Goal: Information Seeking & Learning: Learn about a topic

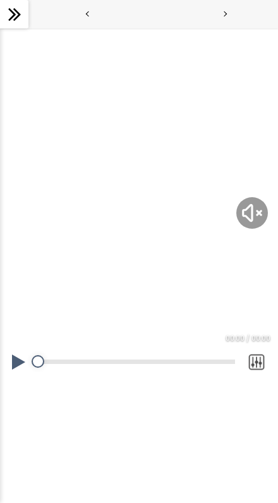
click at [257, 205] on img at bounding box center [252, 213] width 24 height 24
click at [249, 214] on div at bounding box center [139, 265] width 278 height 157
click at [21, 367] on button at bounding box center [19, 361] width 38 height 35
click at [18, 365] on button at bounding box center [19, 361] width 38 height 35
click at [16, 358] on button at bounding box center [19, 361] width 38 height 35
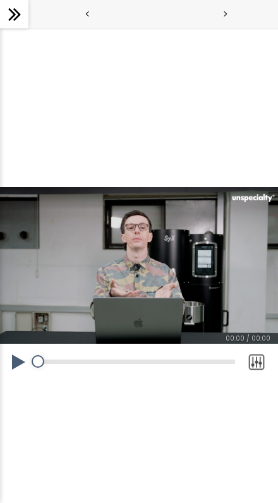
click at [17, 360] on button at bounding box center [19, 361] width 38 height 35
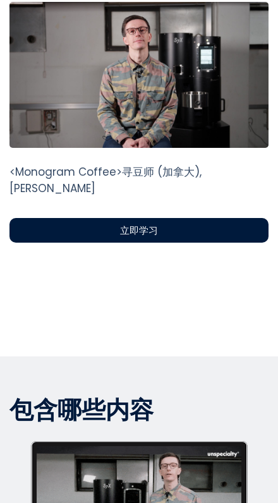
scroll to position [395, 0]
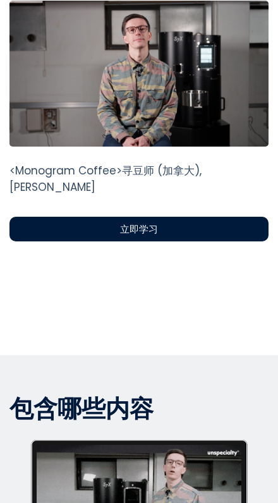
click at [224, 229] on div "立即学习" at bounding box center [138, 229] width 259 height 25
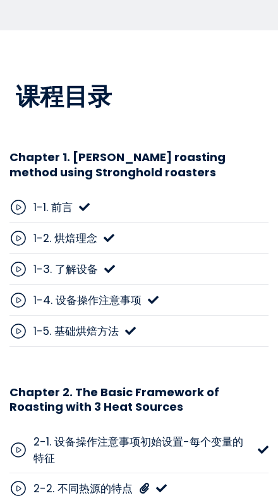
scroll to position [5279, 0]
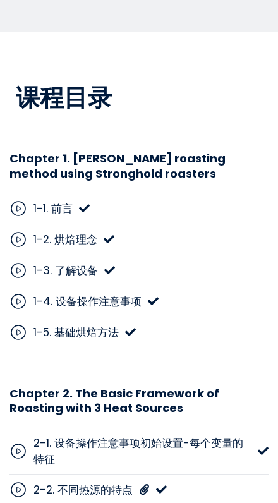
click at [24, 293] on icon at bounding box center [18, 302] width 18 height 18
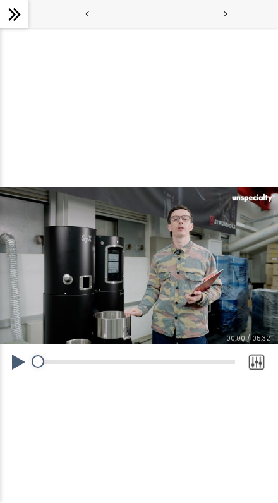
click at [23, 359] on button at bounding box center [19, 361] width 38 height 35
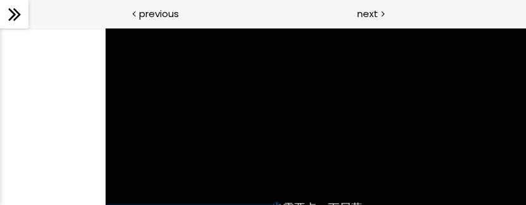
click at [277, 139] on div at bounding box center [263, 116] width 315 height 177
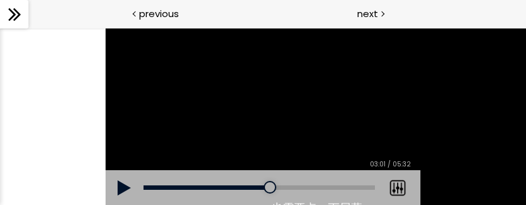
click at [277, 163] on div at bounding box center [263, 116] width 315 height 177
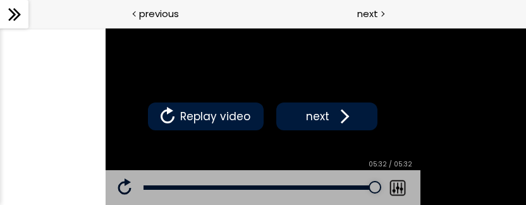
click at [277, 126] on span at bounding box center [341, 116] width 19 height 19
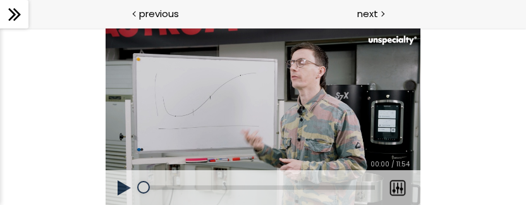
click at [205, 164] on div at bounding box center [263, 116] width 315 height 177
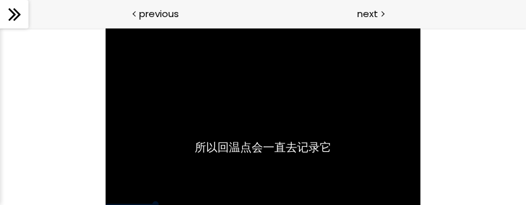
click at [221, 161] on div at bounding box center [263, 116] width 315 height 177
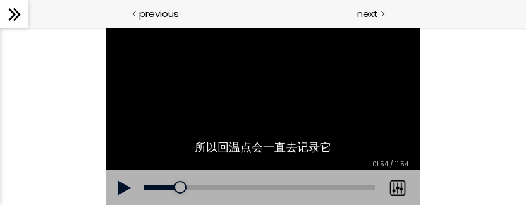
click at [277, 138] on div at bounding box center [263, 116] width 315 height 177
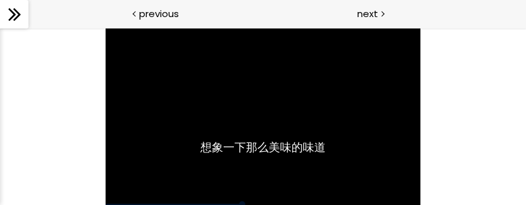
click at [207, 159] on div at bounding box center [263, 116] width 315 height 177
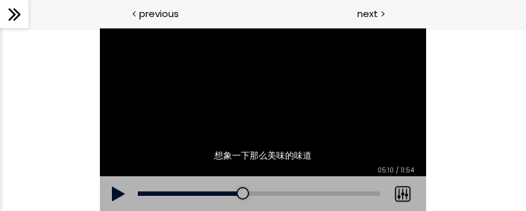
click at [236, 192] on div at bounding box center [242, 193] width 13 height 13
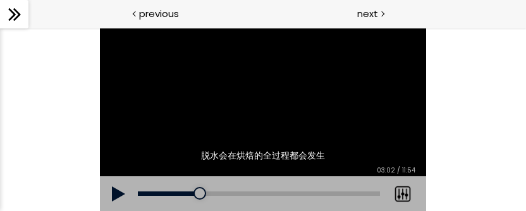
click at [200, 195] on div at bounding box center [199, 193] width 13 height 13
click at [195, 198] on div at bounding box center [199, 193] width 13 height 13
click at [179, 194] on div at bounding box center [179, 193] width 13 height 13
click at [116, 190] on button at bounding box center [119, 193] width 38 height 35
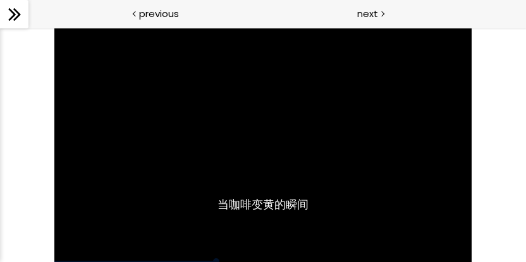
click at [277, 176] on div at bounding box center [262, 145] width 417 height 235
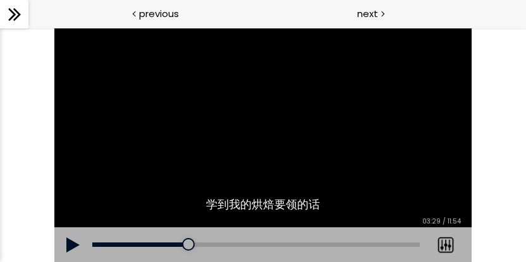
click at [71, 245] on button at bounding box center [73, 245] width 38 height 35
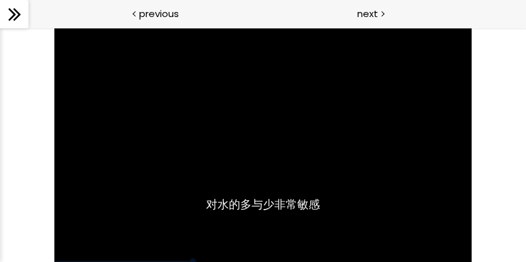
click at [242, 193] on div at bounding box center [262, 145] width 417 height 235
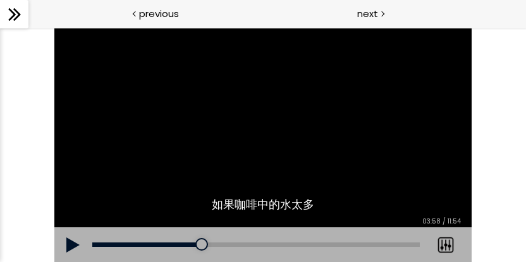
click at [217, 162] on div at bounding box center [262, 145] width 417 height 235
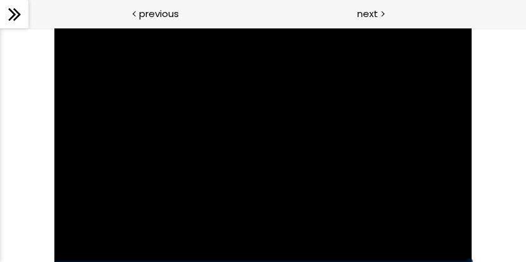
click at [277, 114] on div at bounding box center [262, 145] width 417 height 235
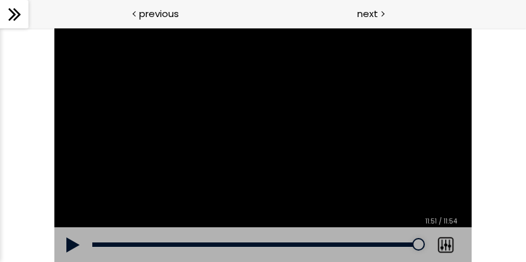
click at [277, 138] on div at bounding box center [262, 145] width 417 height 235
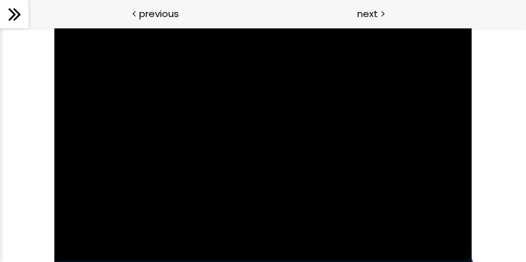
click at [277, 133] on div at bounding box center [262, 145] width 417 height 235
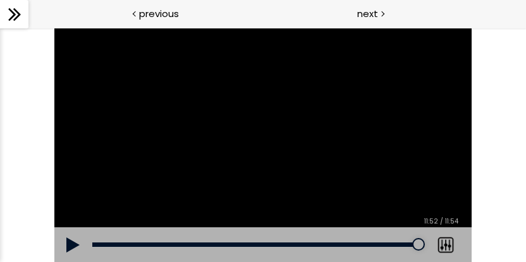
click at [76, 238] on button at bounding box center [73, 245] width 38 height 35
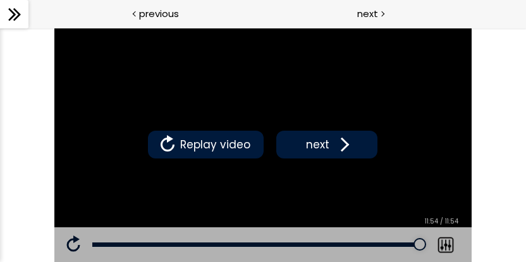
click at [277, 140] on span at bounding box center [341, 144] width 19 height 19
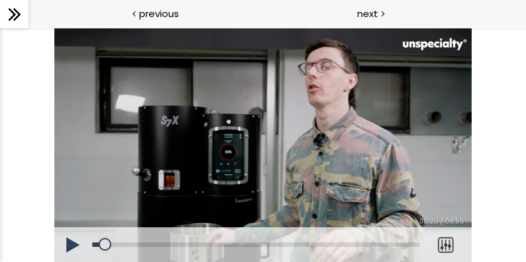
click at [73, 248] on button at bounding box center [73, 245] width 38 height 35
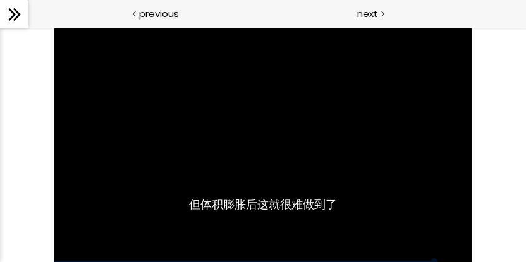
click at [277, 119] on div at bounding box center [262, 145] width 417 height 235
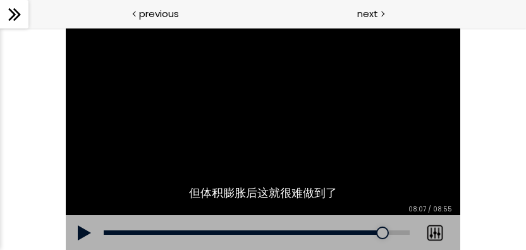
click at [277, 95] on div at bounding box center [263, 139] width 394 height 222
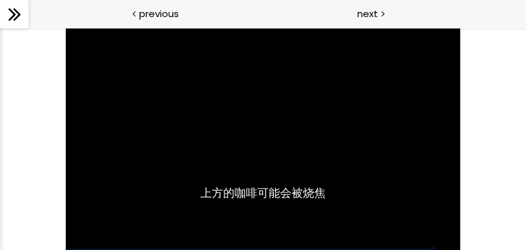
click at [277, 157] on div at bounding box center [263, 139] width 394 height 222
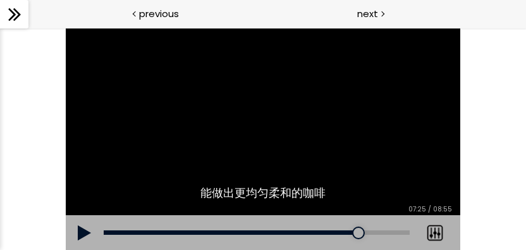
click at [277, 231] on div "08:20" at bounding box center [257, 232] width 306 height 4
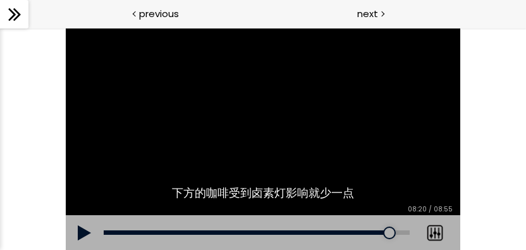
click at [79, 232] on button at bounding box center [85, 232] width 38 height 35
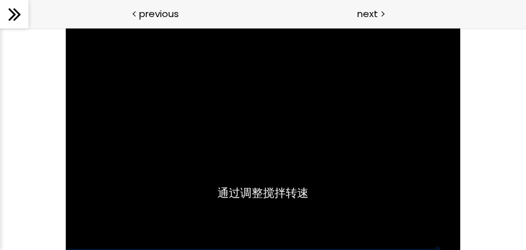
click at [277, 175] on div at bounding box center [263, 139] width 394 height 222
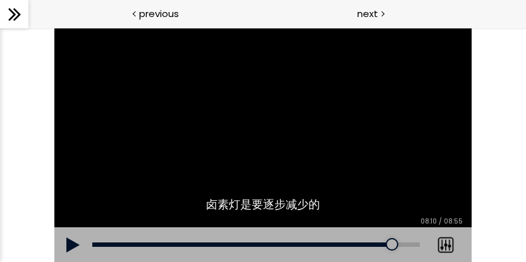
click at [277, 178] on div at bounding box center [262, 145] width 417 height 235
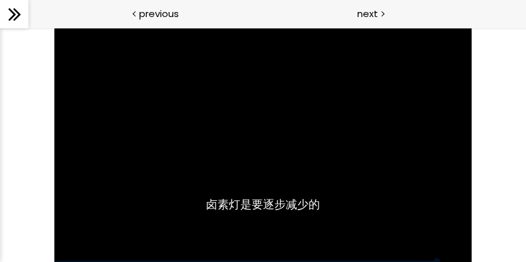
click at [277, 180] on div at bounding box center [262, 145] width 417 height 235
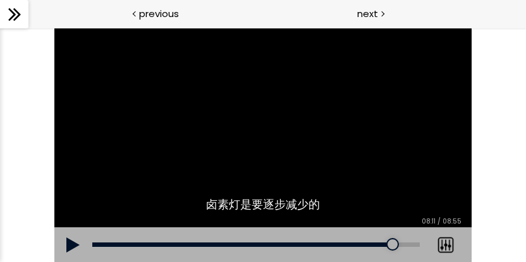
click at [277, 157] on div "点按播放声音 @keyframes VOLUME_SMALL_WAVE_FLASH { 0% { opacity: 0; } 33% { opacity: 1…" at bounding box center [263, 145] width 526 height 235
click at [277, 163] on div "点按播放声音 @keyframes VOLUME_SMALL_WAVE_FLASH { 0% { opacity: 0; } 33% { opacity: 1…" at bounding box center [263, 145] width 526 height 235
click at [277, 243] on div "08:09" at bounding box center [255, 245] width 327 height 4
click at [58, 241] on button at bounding box center [73, 245] width 38 height 35
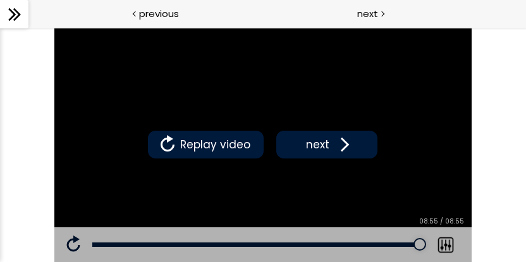
click at [277, 145] on span at bounding box center [341, 144] width 19 height 19
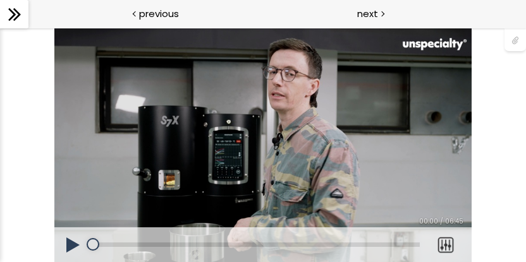
click at [75, 242] on button at bounding box center [73, 245] width 38 height 35
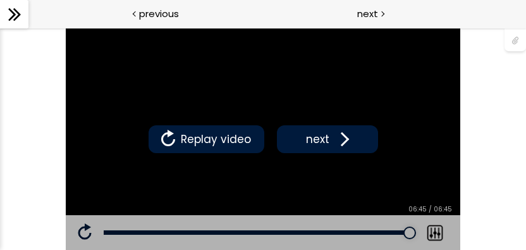
click at [277, 135] on span "next" at bounding box center [318, 139] width 30 height 16
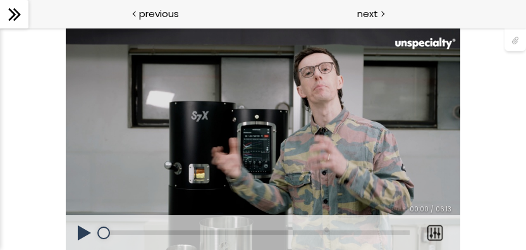
click at [84, 232] on button at bounding box center [85, 232] width 38 height 35
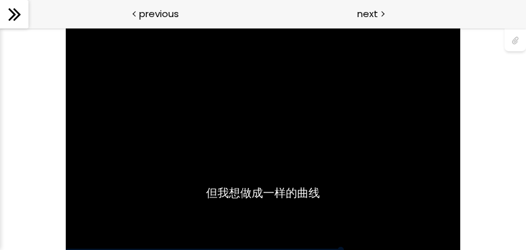
click at [277, 154] on div "您可以点击上方的 📎 下载烘焙曲线。" at bounding box center [263, 139] width 394 height 222
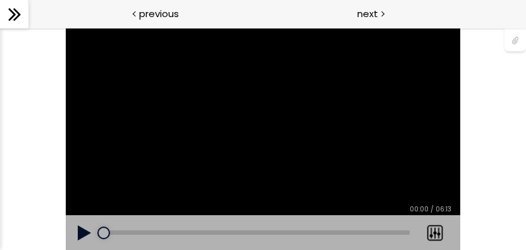
click at [76, 237] on button at bounding box center [85, 232] width 38 height 35
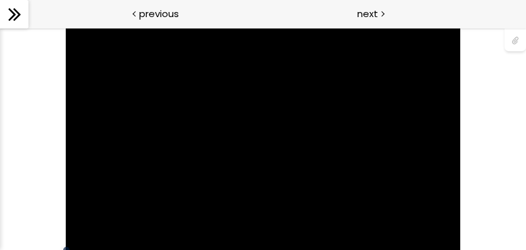
click at [103, 186] on div "您可以点击上方的 📎 下载烘焙曲线。" at bounding box center [263, 139] width 394 height 222
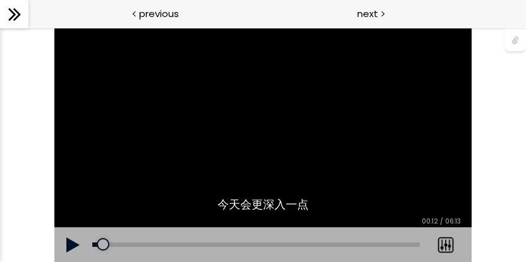
click at [97, 250] on div at bounding box center [103, 244] width 13 height 13
click at [97, 248] on div at bounding box center [92, 244] width 13 height 13
click at [94, 249] on div at bounding box center [96, 244] width 13 height 13
click at [96, 252] on div "Add chapter 00:02" at bounding box center [255, 245] width 327 height 35
click at [73, 250] on button at bounding box center [73, 245] width 38 height 35
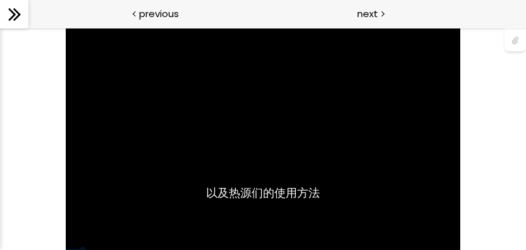
click at [277, 159] on div "您可以点击上方的 📎 下载烘焙曲线。" at bounding box center [263, 139] width 394 height 222
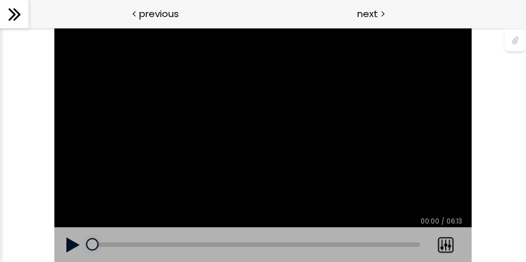
click at [71, 252] on button at bounding box center [73, 245] width 38 height 35
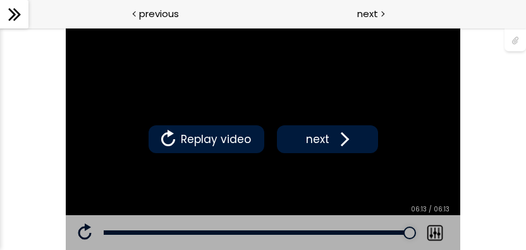
click at [277, 140] on span at bounding box center [341, 139] width 19 height 19
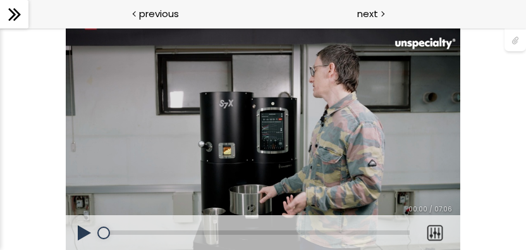
click at [78, 233] on button at bounding box center [85, 232] width 38 height 35
